Goal: Task Accomplishment & Management: Use online tool/utility

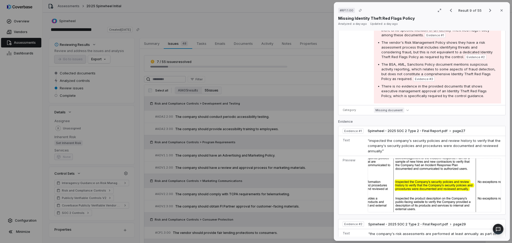
scroll to position [107, 0]
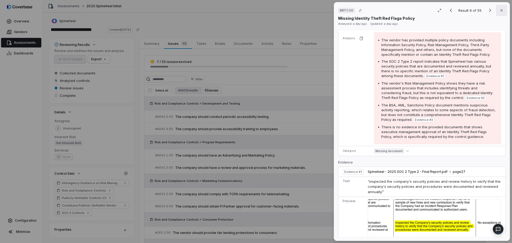
click at [500, 11] on icon "button" at bounding box center [502, 10] width 4 height 4
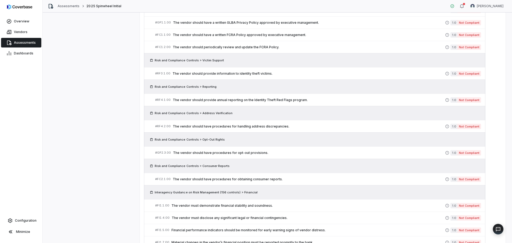
scroll to position [427, 0]
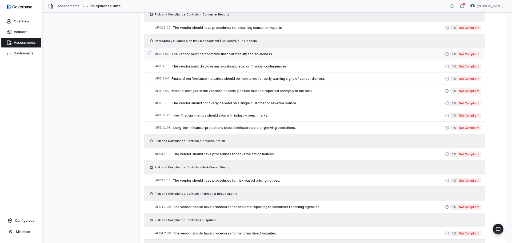
click at [275, 52] on span "The vendor must demonstrate financial stability and soundness." at bounding box center [308, 54] width 274 height 4
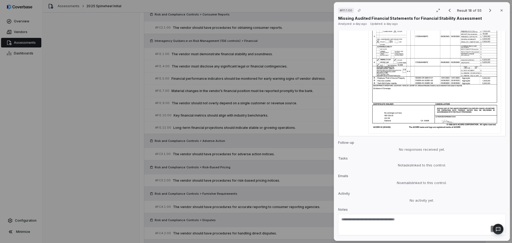
scroll to position [518, 0]
click at [384, 215] on textarea at bounding box center [421, 219] width 161 height 9
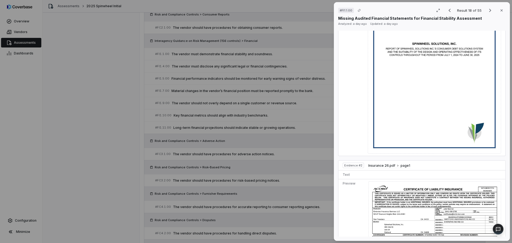
scroll to position [251, 0]
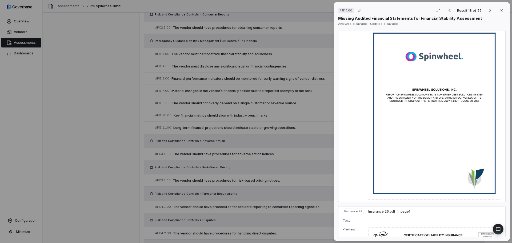
click at [91, 149] on div "# FI1.1.00 Result 18 of 55 Close Missing Audited Financial Statements for Finan…" at bounding box center [256, 121] width 512 height 243
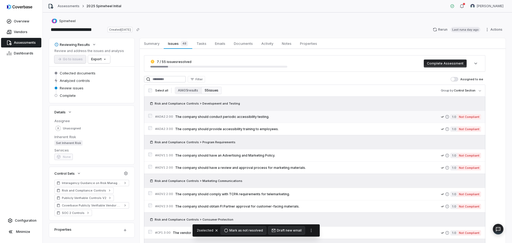
click at [148, 115] on div "# ADA2.2.00 The company should conduct periodic accessibility testing. 1.0 Not …" at bounding box center [314, 116] width 341 height 12
click at [152, 128] on div "# ADA2.3.00 The company should provide accessibility training to employees. 1.0…" at bounding box center [314, 129] width 341 height 12
click at [211, 90] on button "55 issues" at bounding box center [211, 90] width 20 height 7
click at [170, 44] on span "Issues 48" at bounding box center [178, 43] width 24 height 7
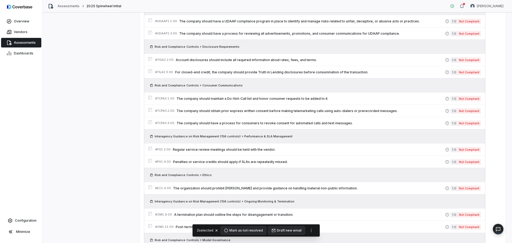
scroll to position [880, 0]
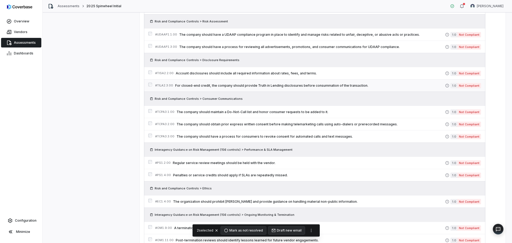
click at [152, 85] on div "# TILA2.3.00 For closed-end credit, the company should provide Truth in Lending…" at bounding box center [314, 85] width 341 height 12
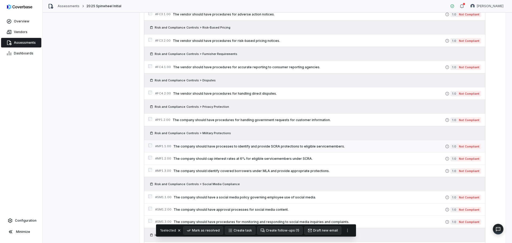
scroll to position [560, 0]
